Goal: Transaction & Acquisition: Purchase product/service

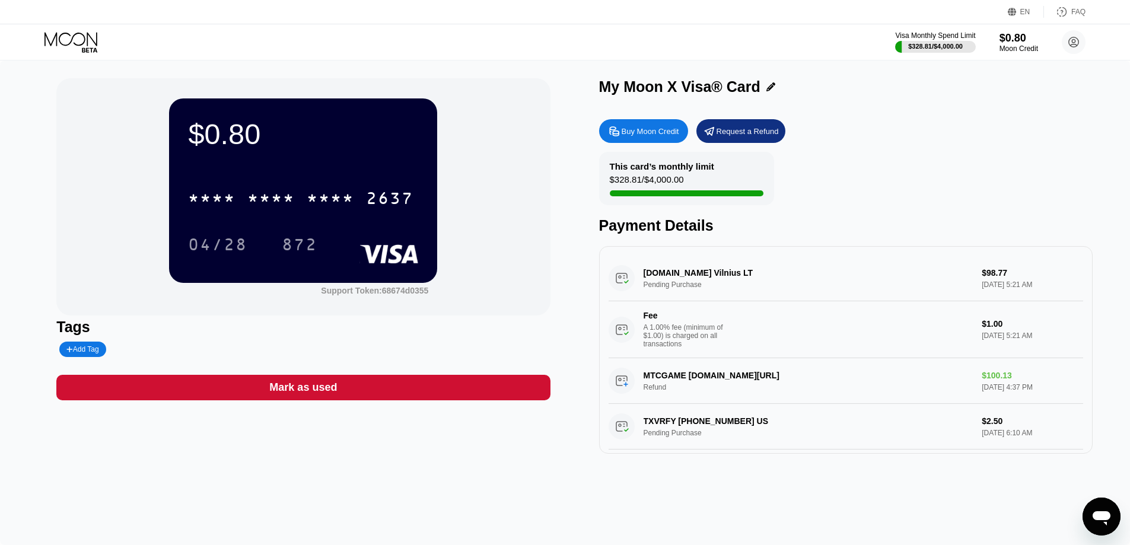
click at [628, 138] on div "Buy Moon Credit" at bounding box center [643, 131] width 89 height 24
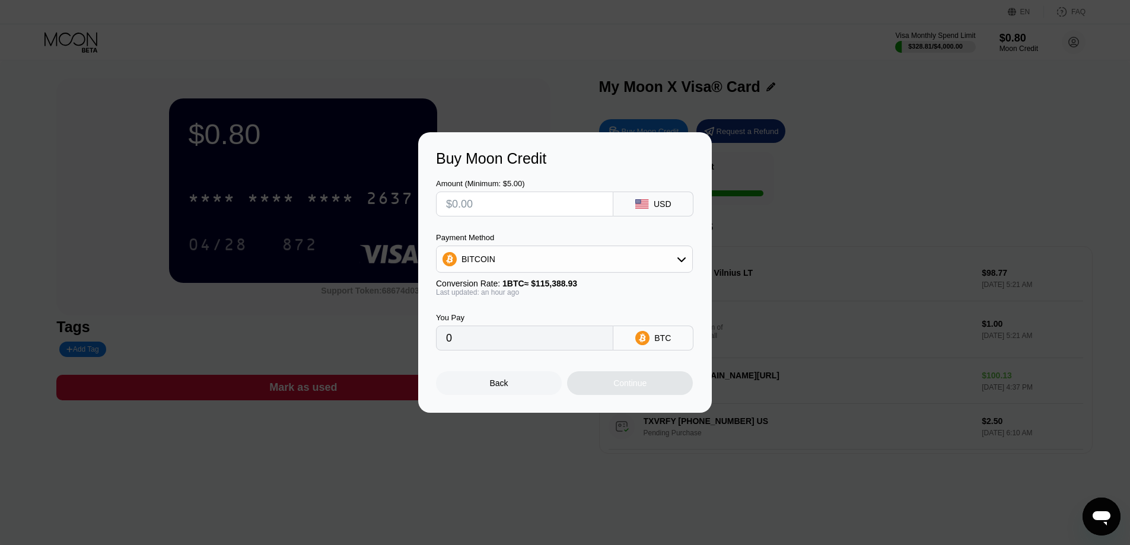
click at [535, 203] on input "text" at bounding box center [524, 204] width 157 height 24
type input "$7"
type input "0.00006080"
type input "$70"
type input "0.00060792"
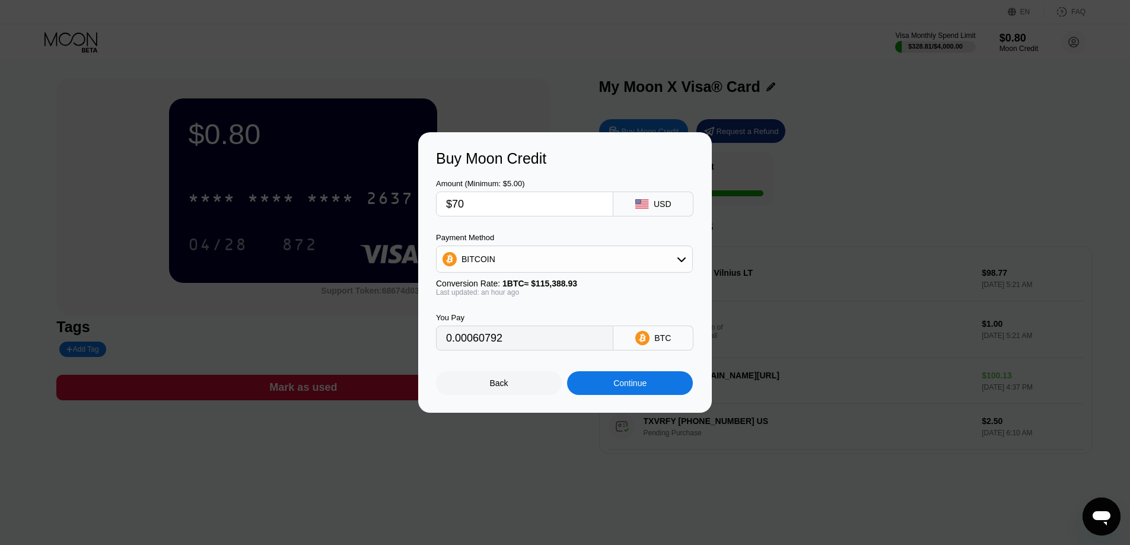
type input "$70"
click at [533, 253] on div "BITCOIN" at bounding box center [564, 259] width 256 height 24
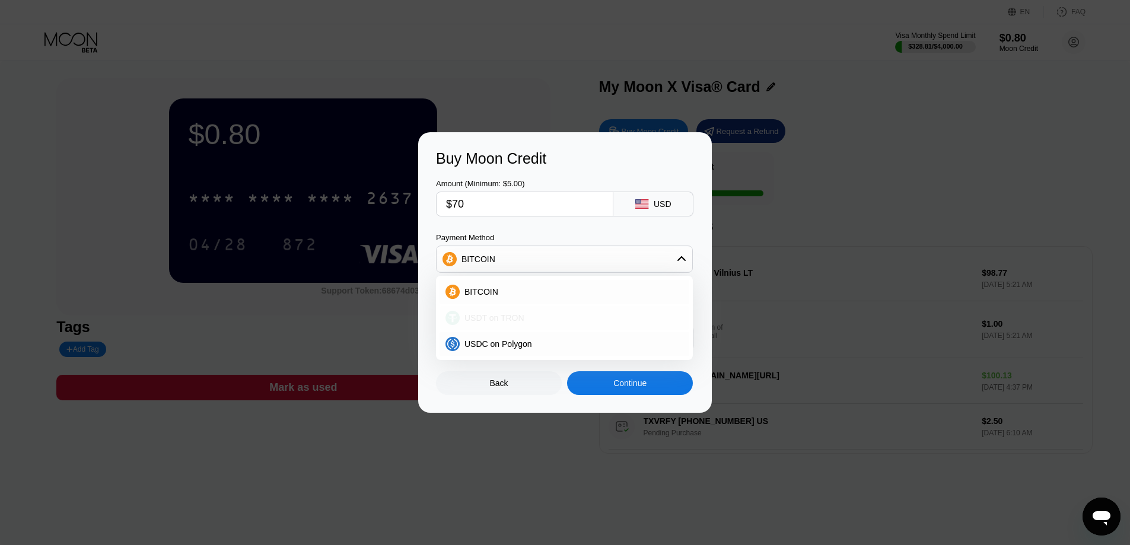
click at [508, 316] on span "USDT on TRON" at bounding box center [494, 317] width 60 height 9
type input "70.71"
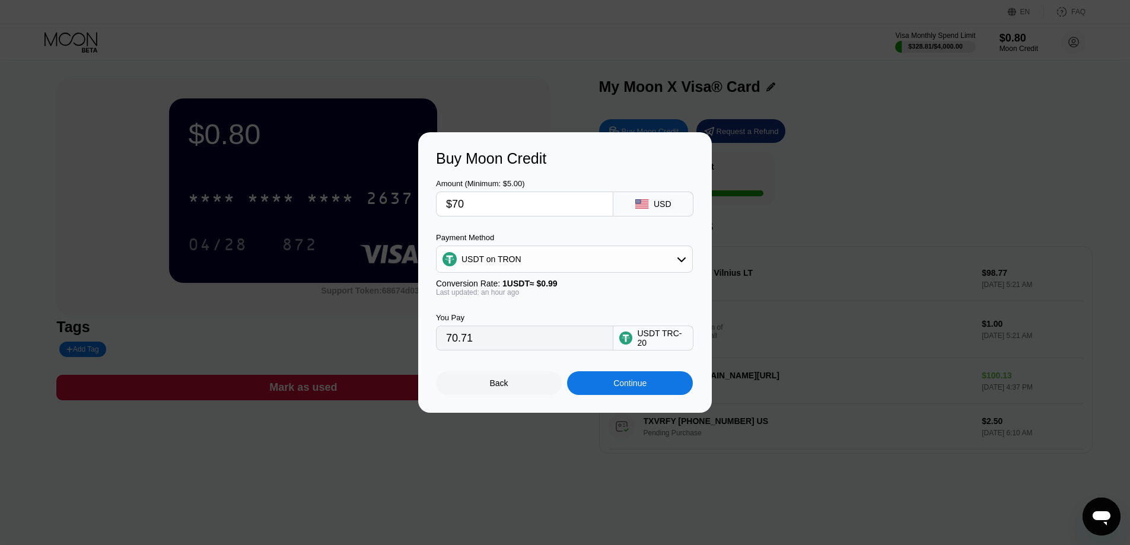
click at [610, 391] on div "Continue" at bounding box center [630, 383] width 126 height 24
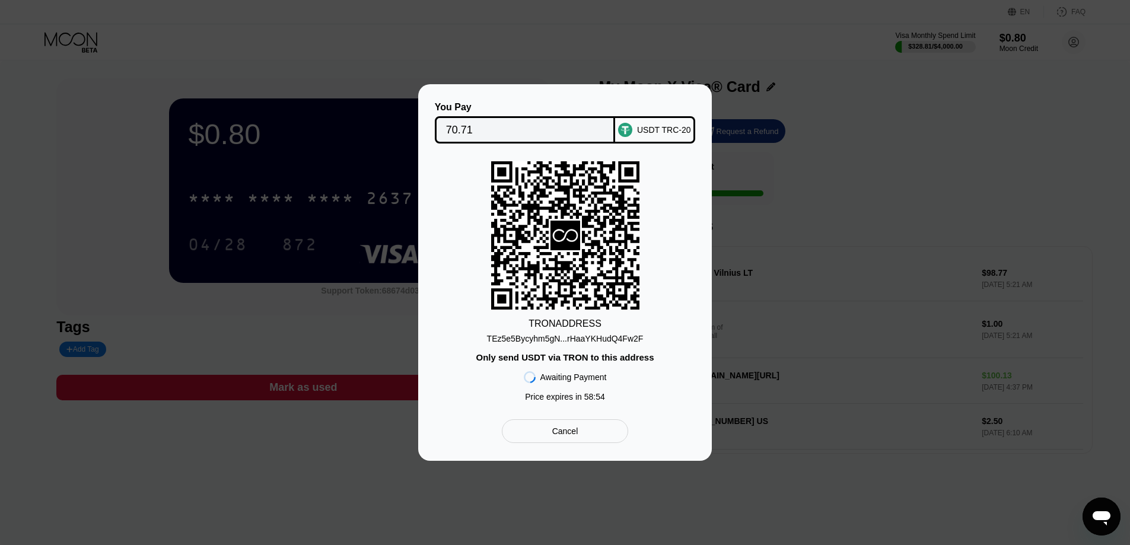
click at [557, 336] on div "TEz5e5Bycyhm5gN...rHaaYKHudQ4Fw2F" at bounding box center [565, 338] width 157 height 9
click at [499, 126] on input "70.71" at bounding box center [525, 130] width 158 height 24
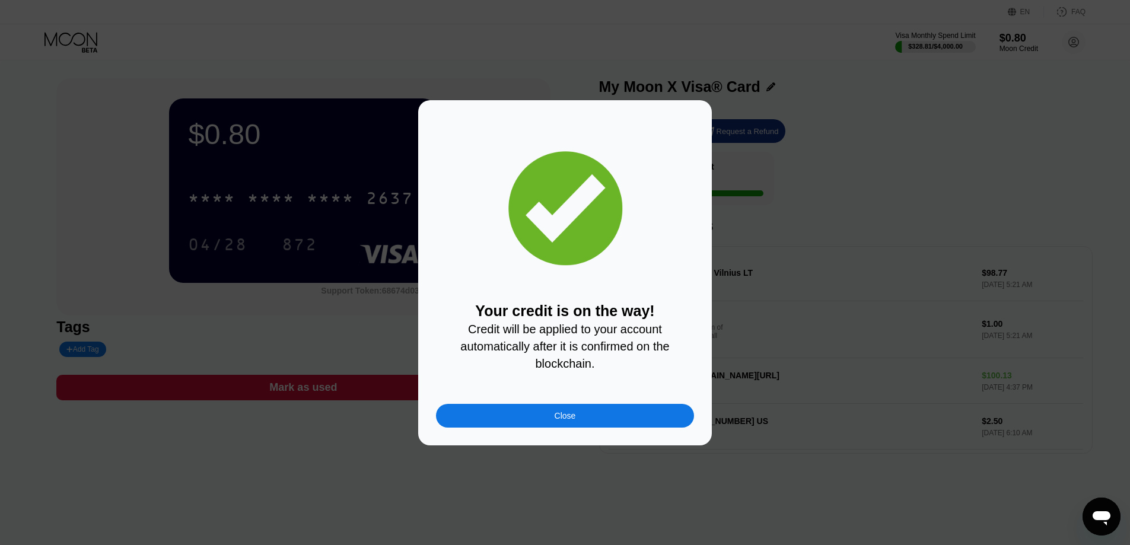
click at [587, 425] on div "Close" at bounding box center [565, 416] width 258 height 24
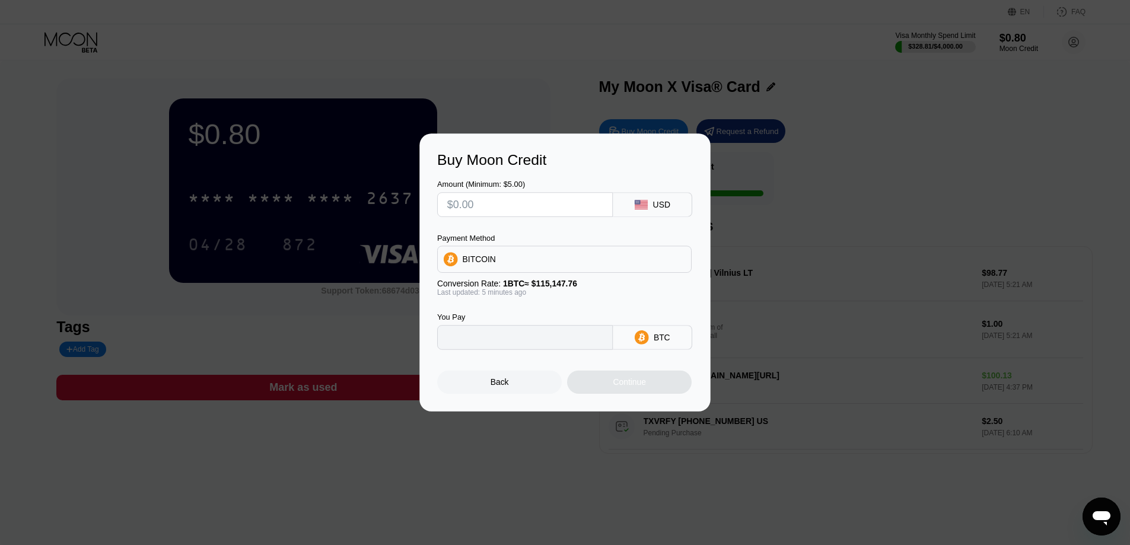
type input "0"
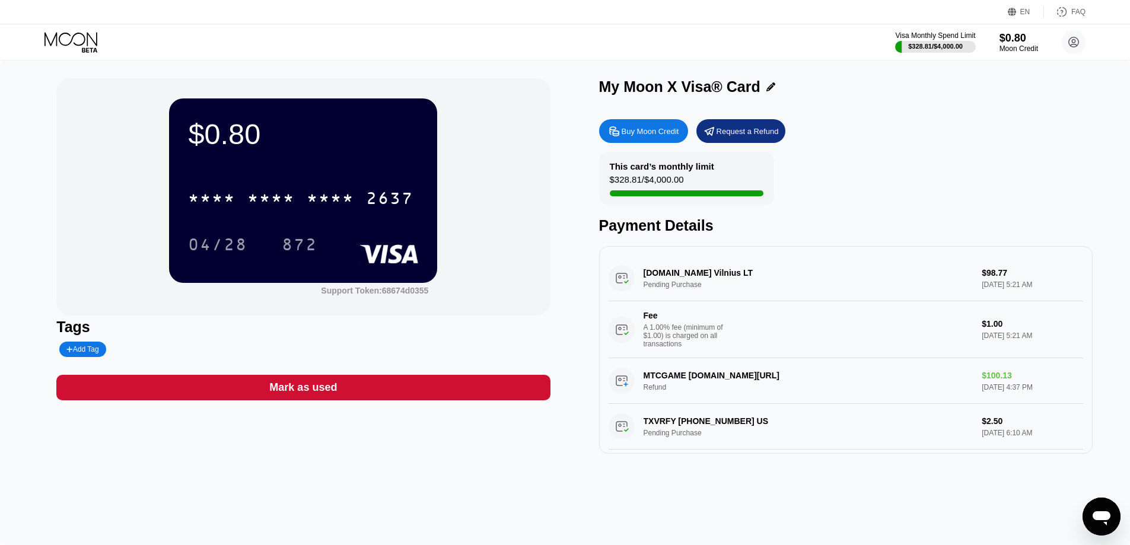
click at [72, 40] on icon at bounding box center [71, 42] width 55 height 21
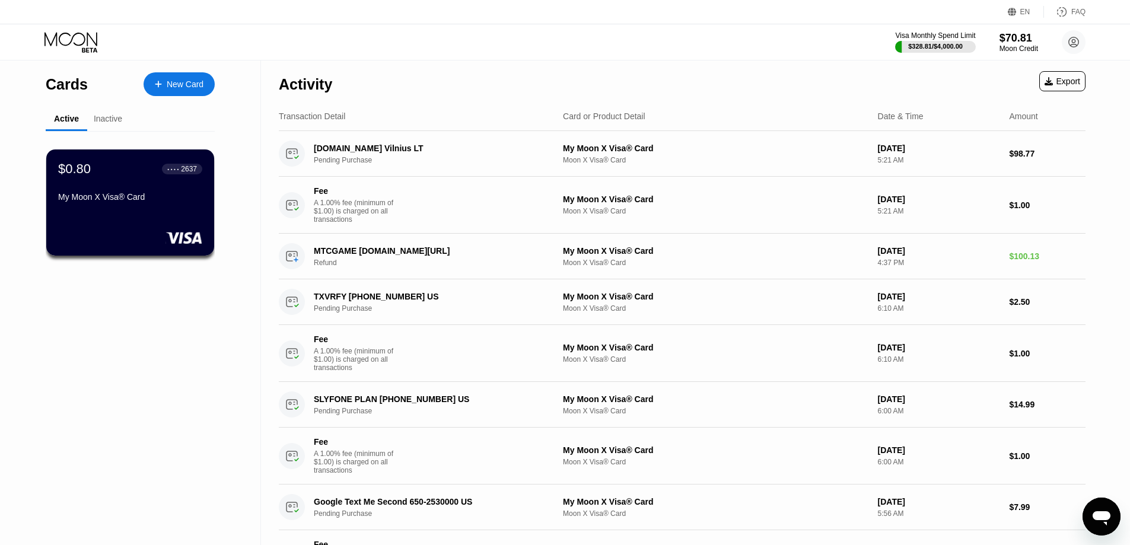
click at [64, 39] on icon at bounding box center [71, 42] width 55 height 21
